Goal: Transaction & Acquisition: Purchase product/service

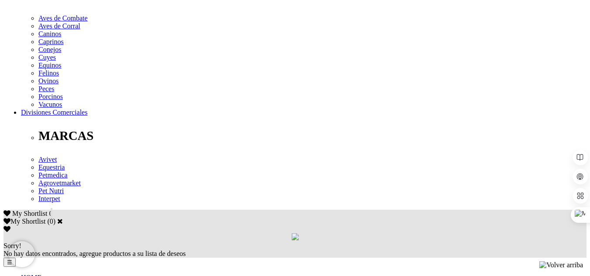
scroll to position [371, 0]
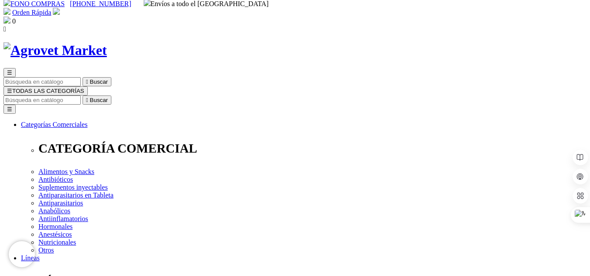
scroll to position [0, 0]
